Goal: Transaction & Acquisition: Book appointment/travel/reservation

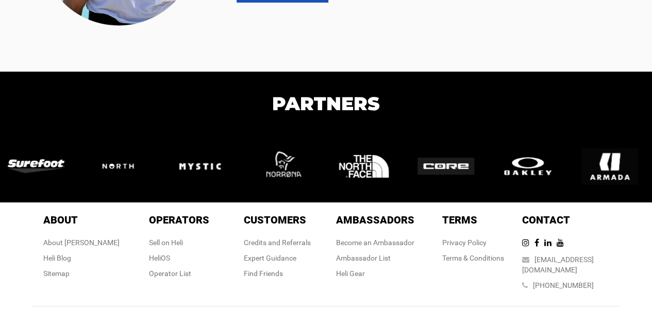
scroll to position [206, 0]
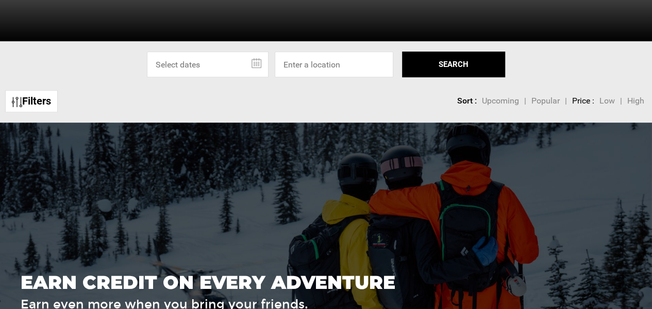
scroll to position [309, 0]
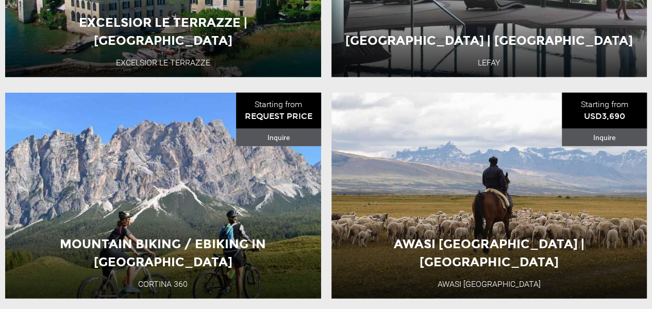
scroll to position [1453, 0]
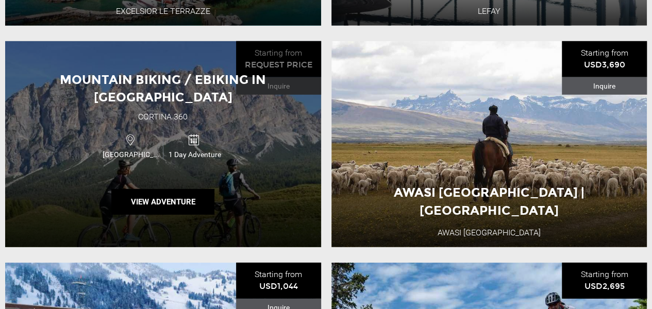
click at [178, 96] on span "Mountain Biking / Ebiking in [GEOGRAPHIC_DATA]" at bounding box center [163, 88] width 206 height 32
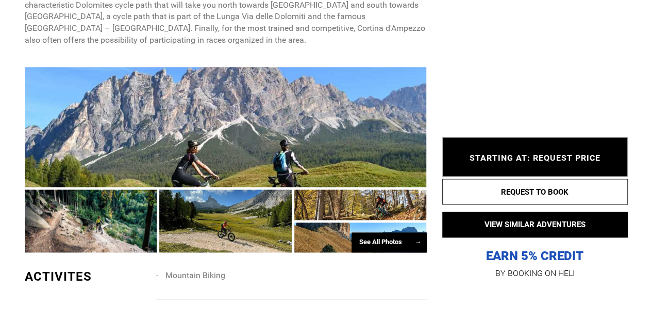
scroll to position [670, 0]
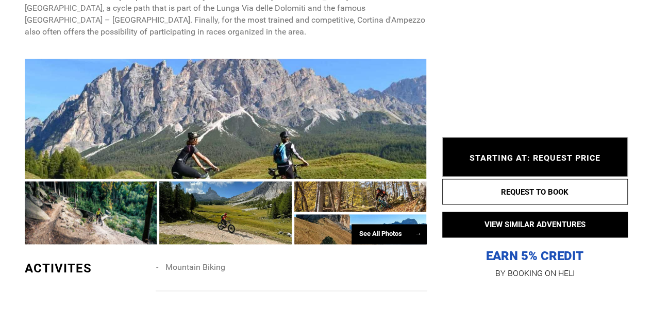
click at [387, 224] on div "See All Photos →" at bounding box center [389, 234] width 75 height 20
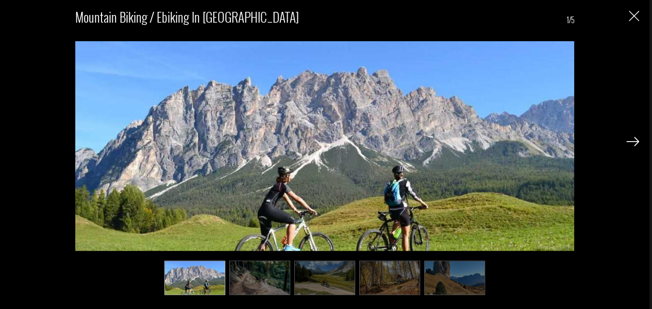
scroll to position [928, 0]
click at [636, 144] on img at bounding box center [632, 141] width 13 height 9
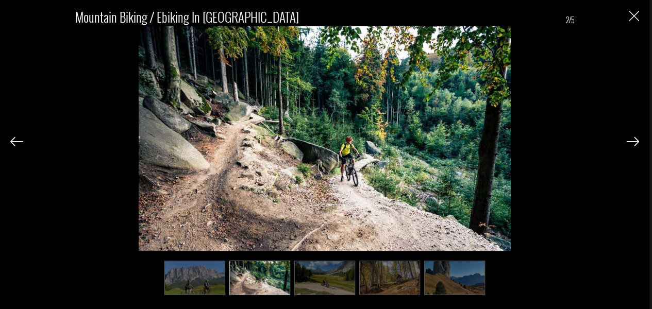
click at [636, 144] on img at bounding box center [632, 141] width 13 height 9
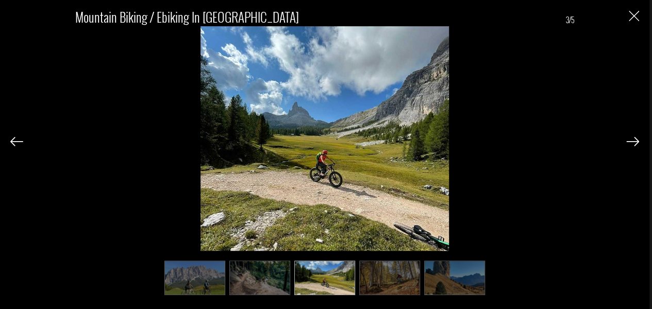
click at [636, 144] on img at bounding box center [632, 141] width 13 height 9
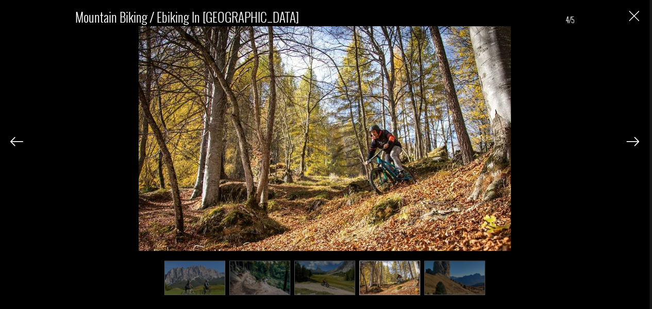
click at [636, 144] on img at bounding box center [632, 141] width 13 height 9
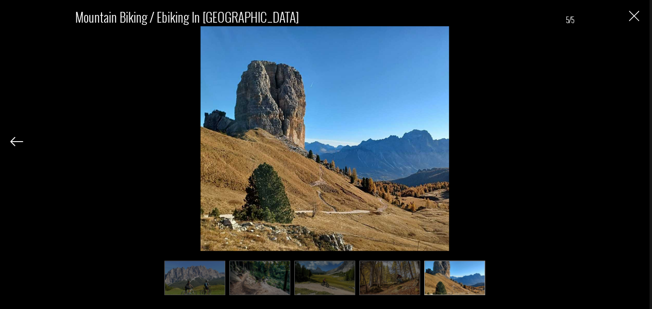
click at [636, 144] on div "Mountain Biking / Ebiking in [GEOGRAPHIC_DATA] 5/5" at bounding box center [324, 147] width 629 height 294
click at [636, 16] on img "Close" at bounding box center [634, 16] width 10 height 10
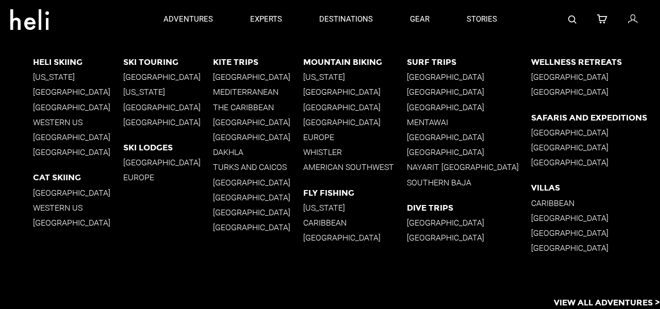
click at [364, 106] on p "[GEOGRAPHIC_DATA]" at bounding box center [355, 108] width 104 height 10
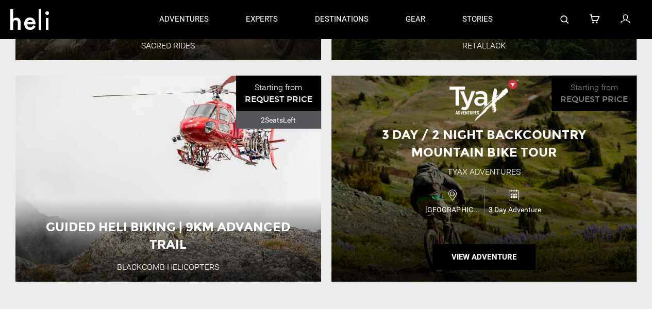
scroll to position [1444, 0]
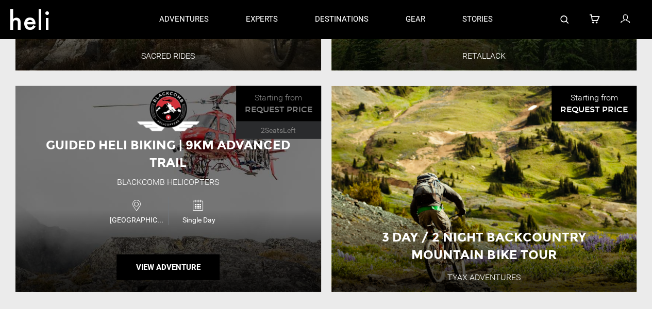
click at [193, 150] on div "Guided Heli Biking | 9km Advanced Trail" at bounding box center [168, 155] width 306 height 36
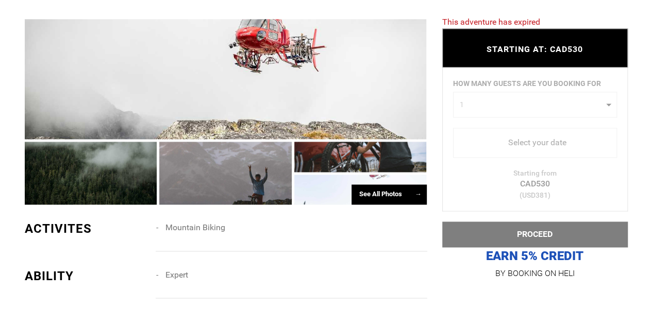
scroll to position [722, 0]
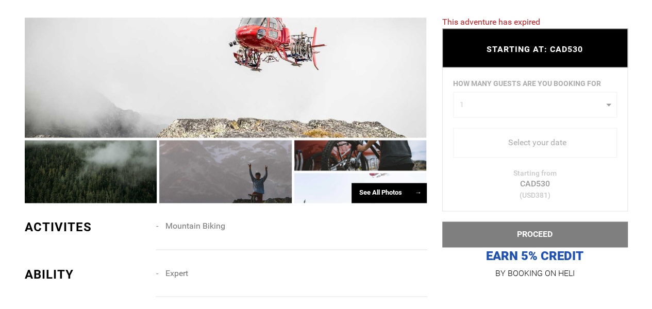
click at [382, 195] on div "See All Photos →" at bounding box center [389, 193] width 75 height 20
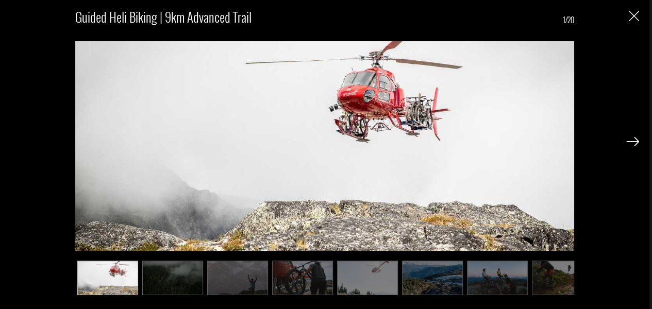
scroll to position [773, 0]
click at [635, 141] on img at bounding box center [632, 141] width 13 height 9
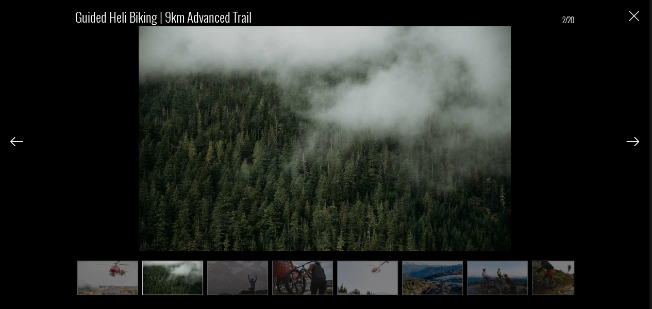
click at [635, 141] on img at bounding box center [632, 141] width 13 height 9
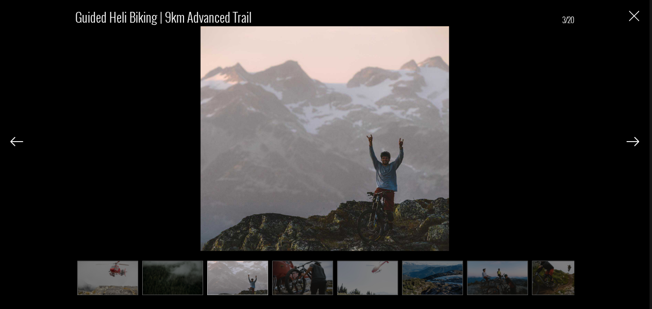
click at [635, 141] on img at bounding box center [632, 141] width 13 height 9
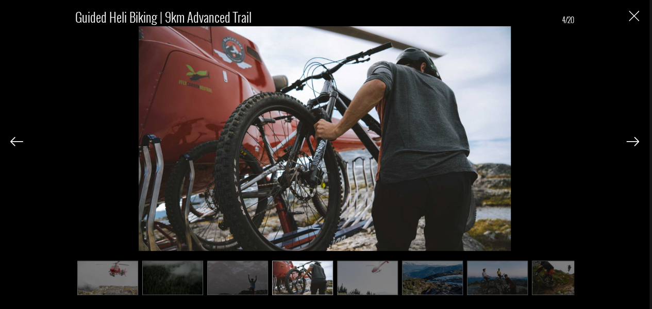
click at [635, 141] on img at bounding box center [632, 141] width 13 height 9
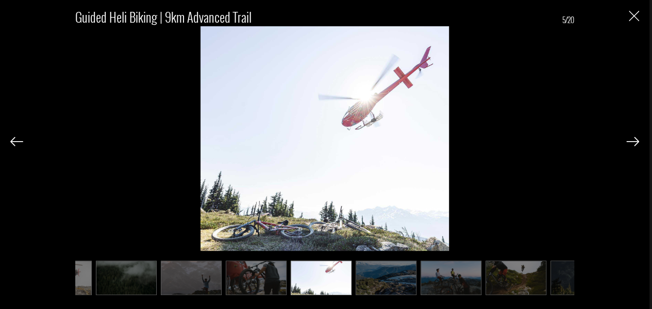
scroll to position [0, 52]
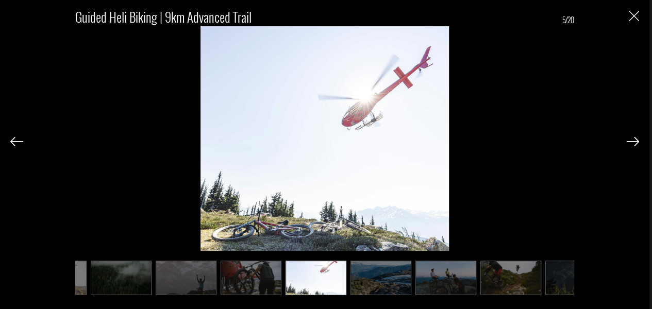
click at [635, 141] on img at bounding box center [632, 141] width 13 height 9
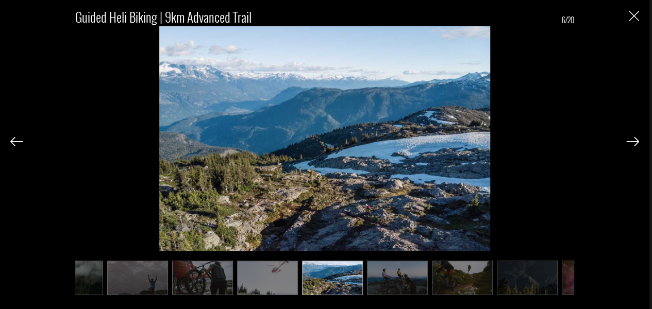
scroll to position [0, 103]
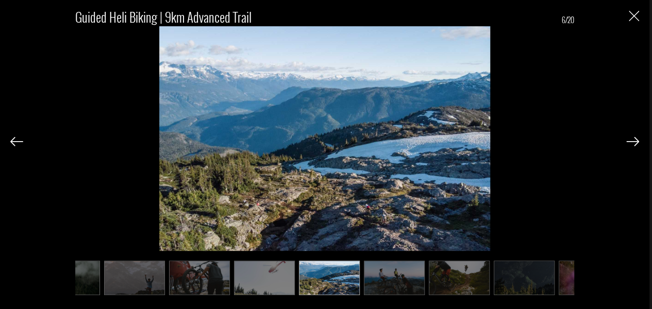
click at [636, 141] on img at bounding box center [632, 141] width 13 height 9
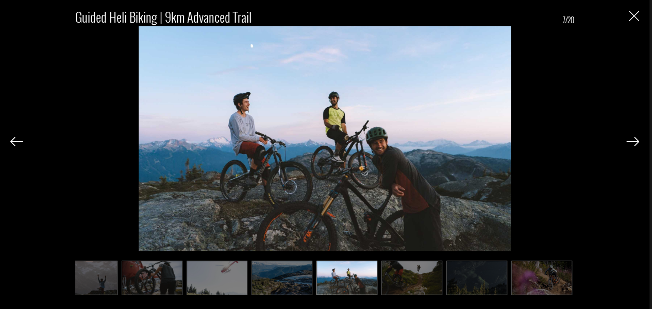
scroll to position [0, 155]
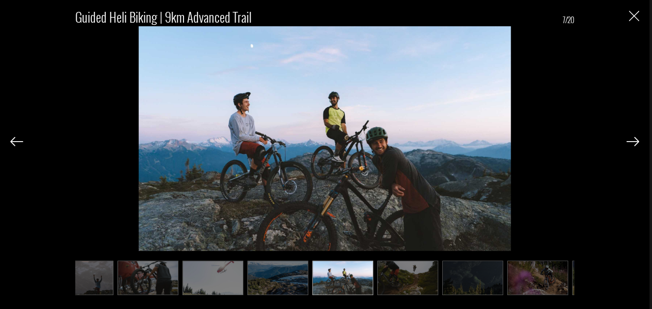
click at [636, 141] on img at bounding box center [632, 141] width 13 height 9
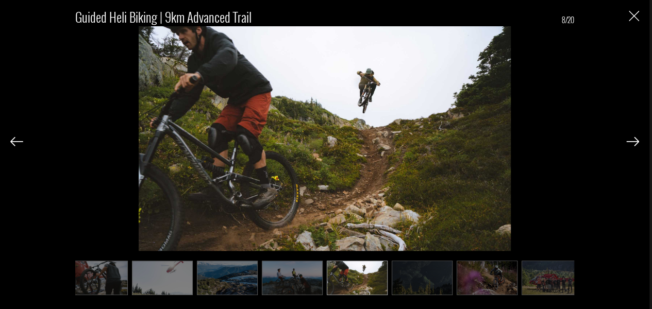
scroll to position [0, 206]
click at [636, 141] on img at bounding box center [632, 141] width 13 height 9
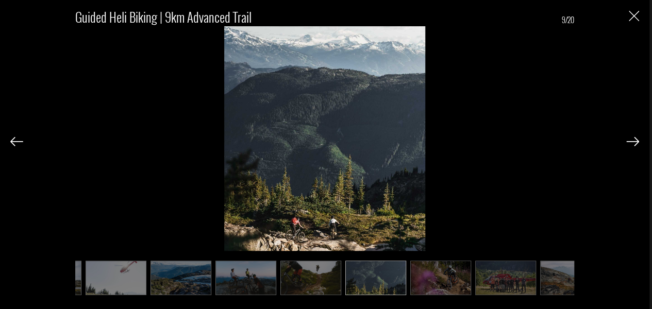
scroll to position [0, 258]
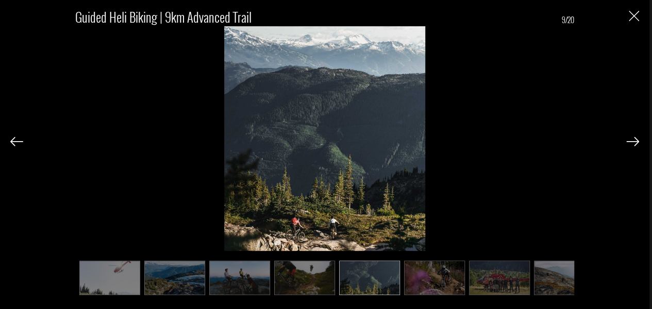
click at [636, 141] on img at bounding box center [632, 141] width 13 height 9
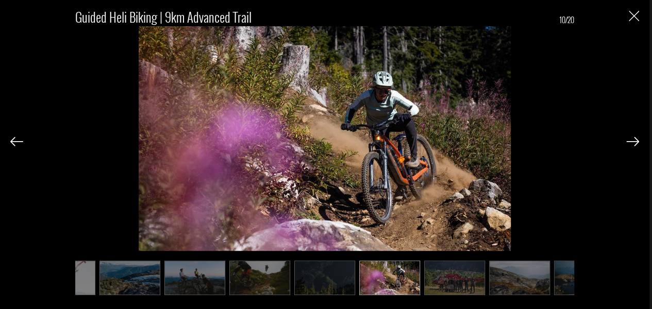
scroll to position [0, 309]
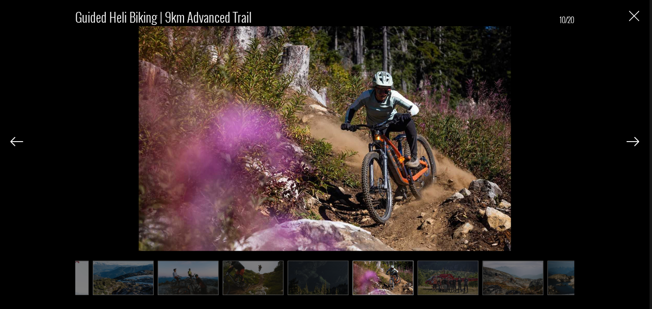
click at [636, 141] on img at bounding box center [632, 141] width 13 height 9
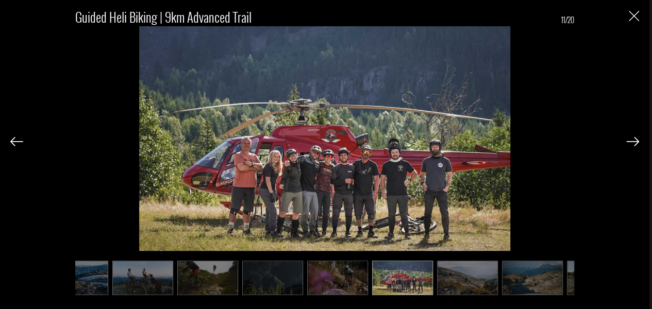
scroll to position [0, 361]
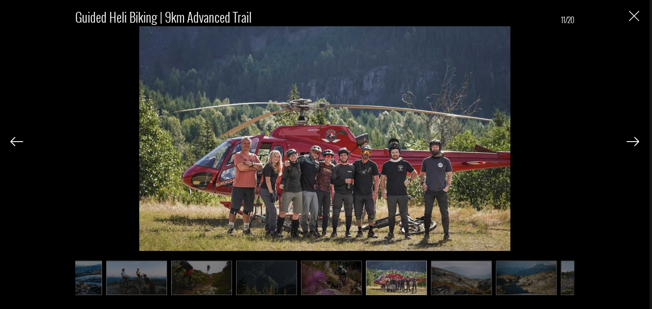
click at [636, 141] on img at bounding box center [632, 141] width 13 height 9
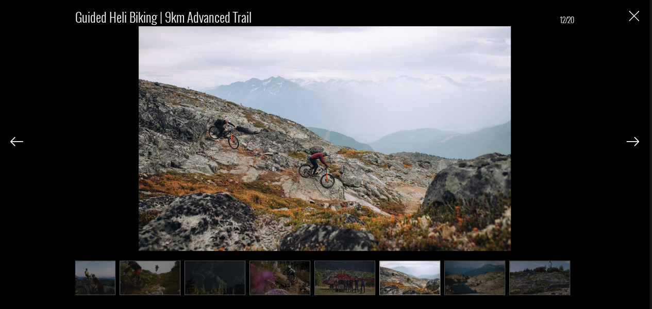
click at [636, 141] on img at bounding box center [632, 141] width 13 height 9
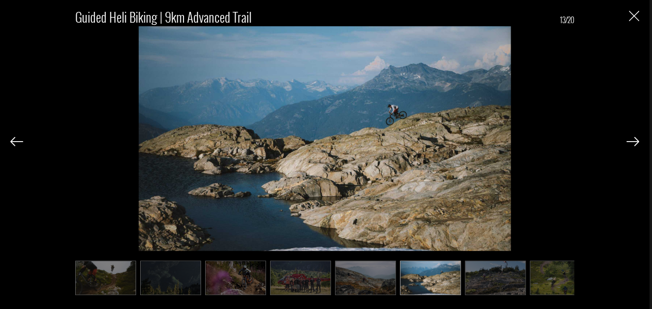
scroll to position [0, 464]
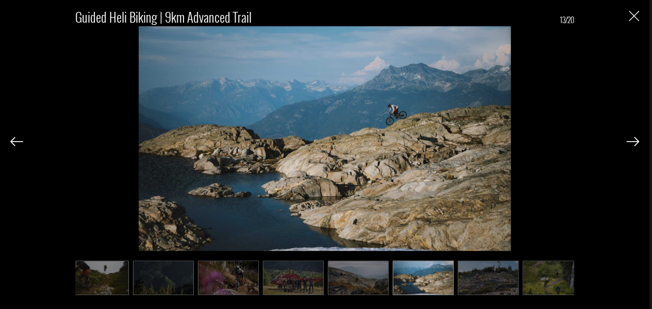
click at [636, 143] on img at bounding box center [632, 141] width 13 height 9
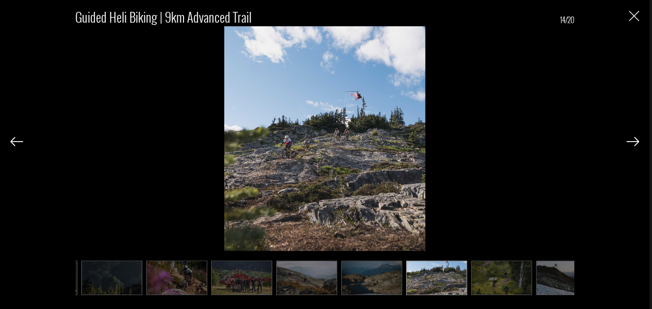
click at [637, 144] on img at bounding box center [632, 141] width 13 height 9
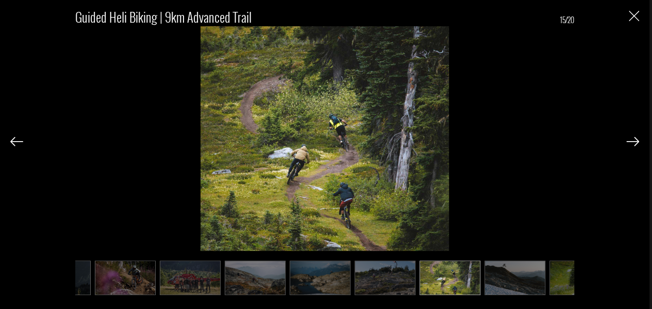
click at [637, 144] on img at bounding box center [632, 141] width 13 height 9
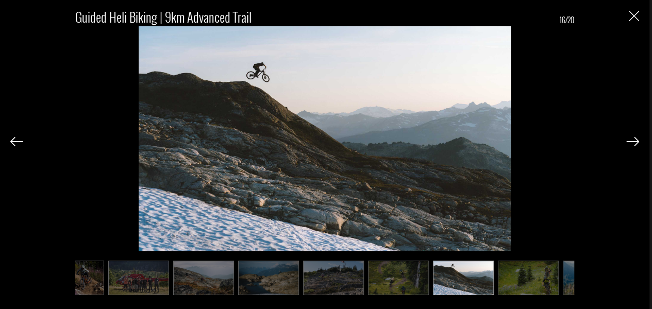
click at [637, 144] on img at bounding box center [632, 141] width 13 height 9
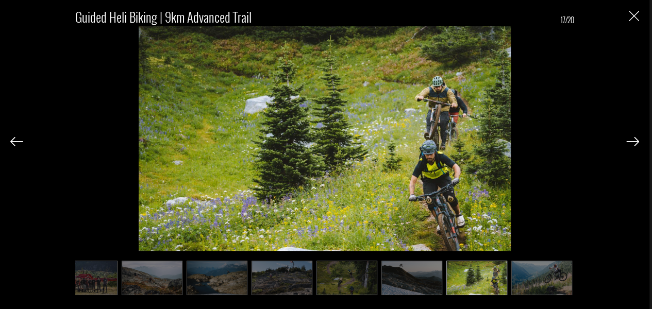
click at [637, 144] on img at bounding box center [632, 141] width 13 height 9
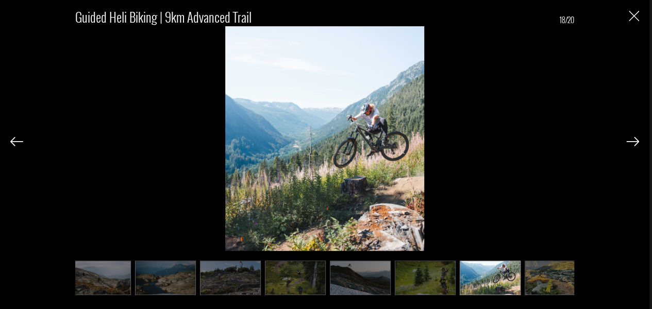
click at [637, 144] on img at bounding box center [632, 141] width 13 height 9
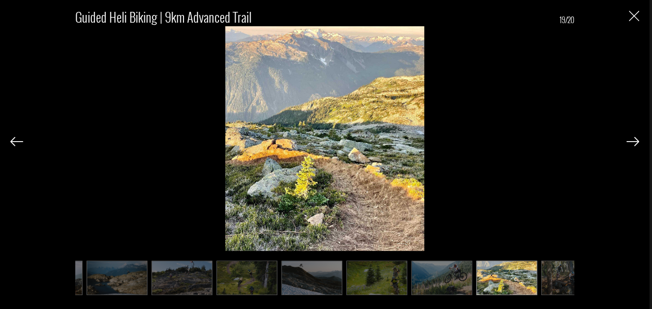
click at [637, 144] on img at bounding box center [632, 141] width 13 height 9
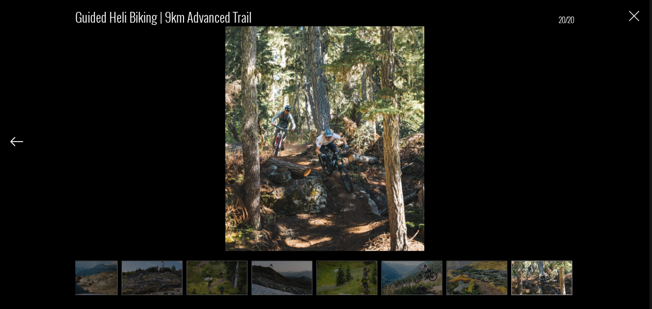
scroll to position [0, 800]
click at [636, 18] on img "Close" at bounding box center [634, 16] width 10 height 10
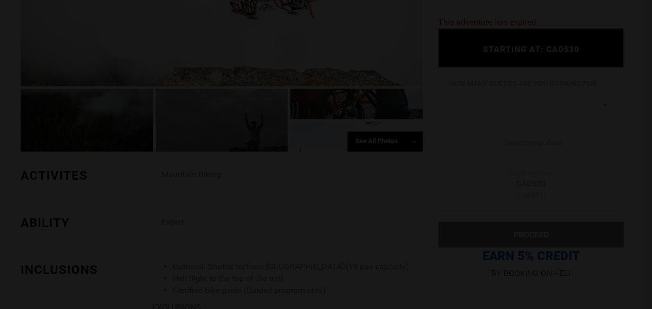
scroll to position [0, 0]
